Goal: Task Accomplishment & Management: Manage account settings

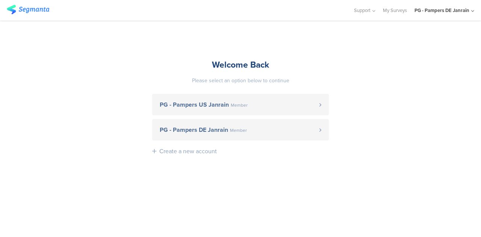
click at [197, 135] on link "PG - Pampers DE Janrain Member" at bounding box center [240, 129] width 177 height 21
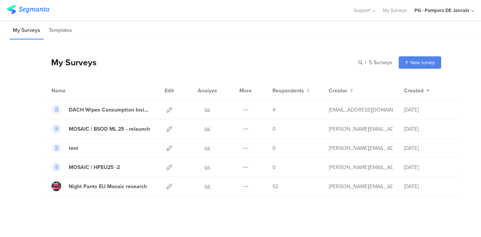
click at [238, 185] on div "Duplicate Export" at bounding box center [246, 186] width 16 height 19
click at [243, 186] on icon at bounding box center [246, 187] width 6 height 6
click at [167, 185] on icon at bounding box center [170, 187] width 6 height 6
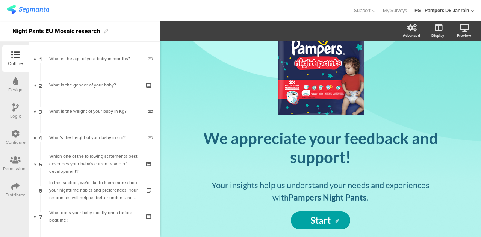
scroll to position [30, 0]
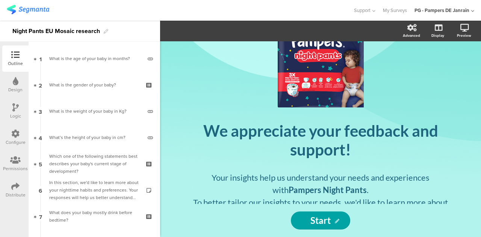
click at [15, 179] on div "Distribute" at bounding box center [15, 190] width 26 height 26
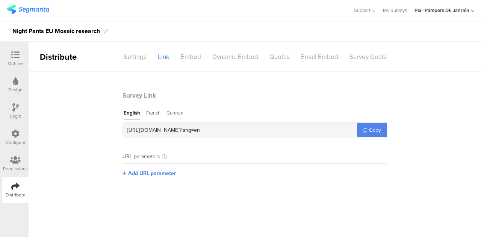
click at [153, 112] on div "French" at bounding box center [153, 114] width 14 height 10
click at [131, 59] on div "Settings" at bounding box center [135, 56] width 34 height 13
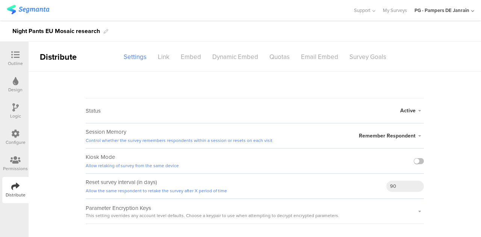
click at [15, 134] on icon at bounding box center [15, 134] width 8 height 8
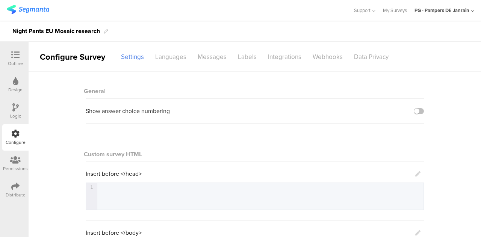
click at [158, 53] on div "Languages" at bounding box center [171, 56] width 42 height 13
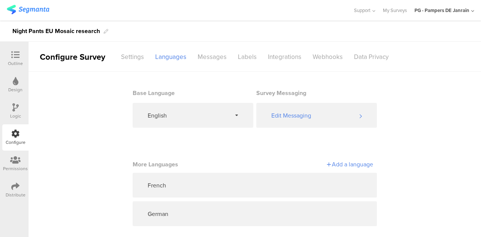
scroll to position [8, 0]
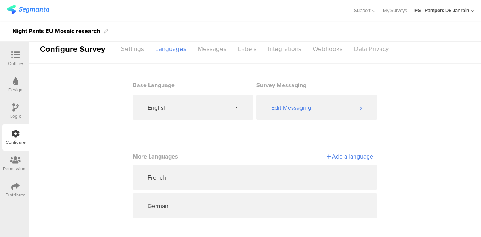
click at [314, 207] on icon at bounding box center [317, 206] width 6 height 6
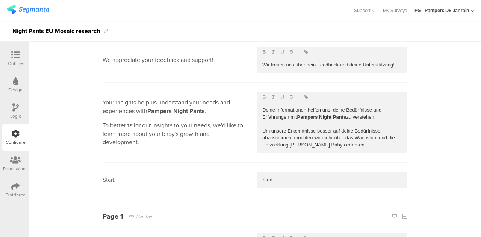
scroll to position [0, 0]
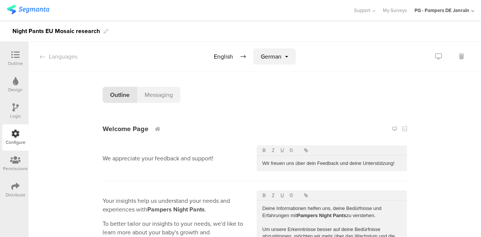
click at [42, 56] on icon at bounding box center [42, 57] width 5 height 6
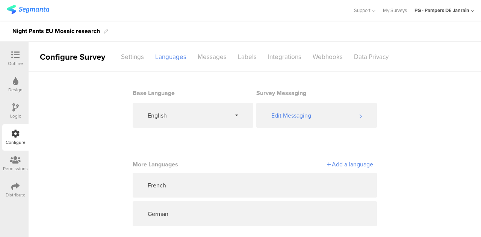
click at [315, 185] on icon at bounding box center [317, 185] width 6 height 6
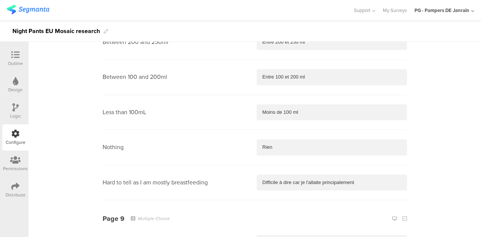
scroll to position [6357, 0]
